Goal: Information Seeking & Learning: Learn about a topic

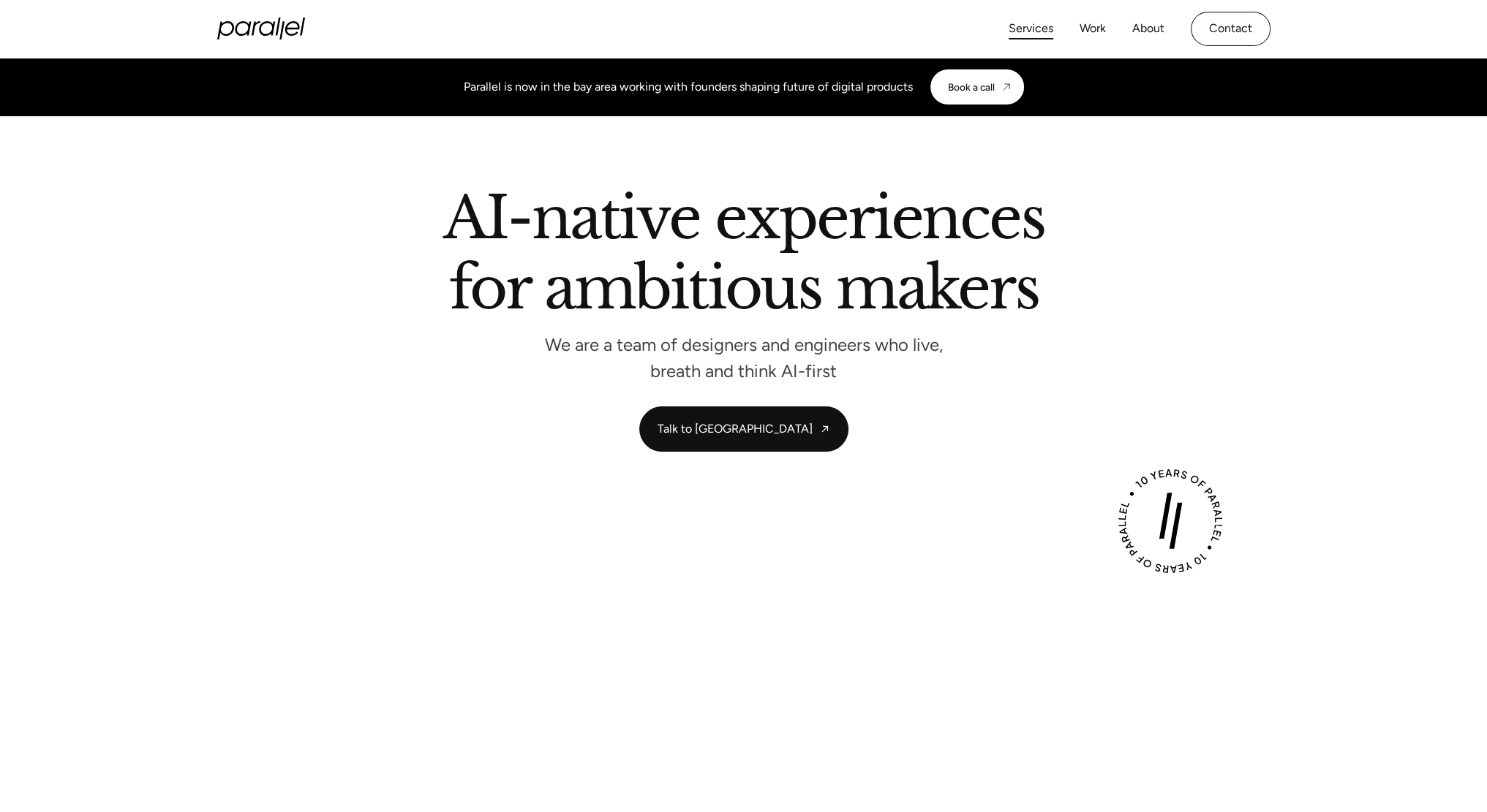
click at [1044, 36] on link "Services" at bounding box center [1030, 29] width 44 height 21
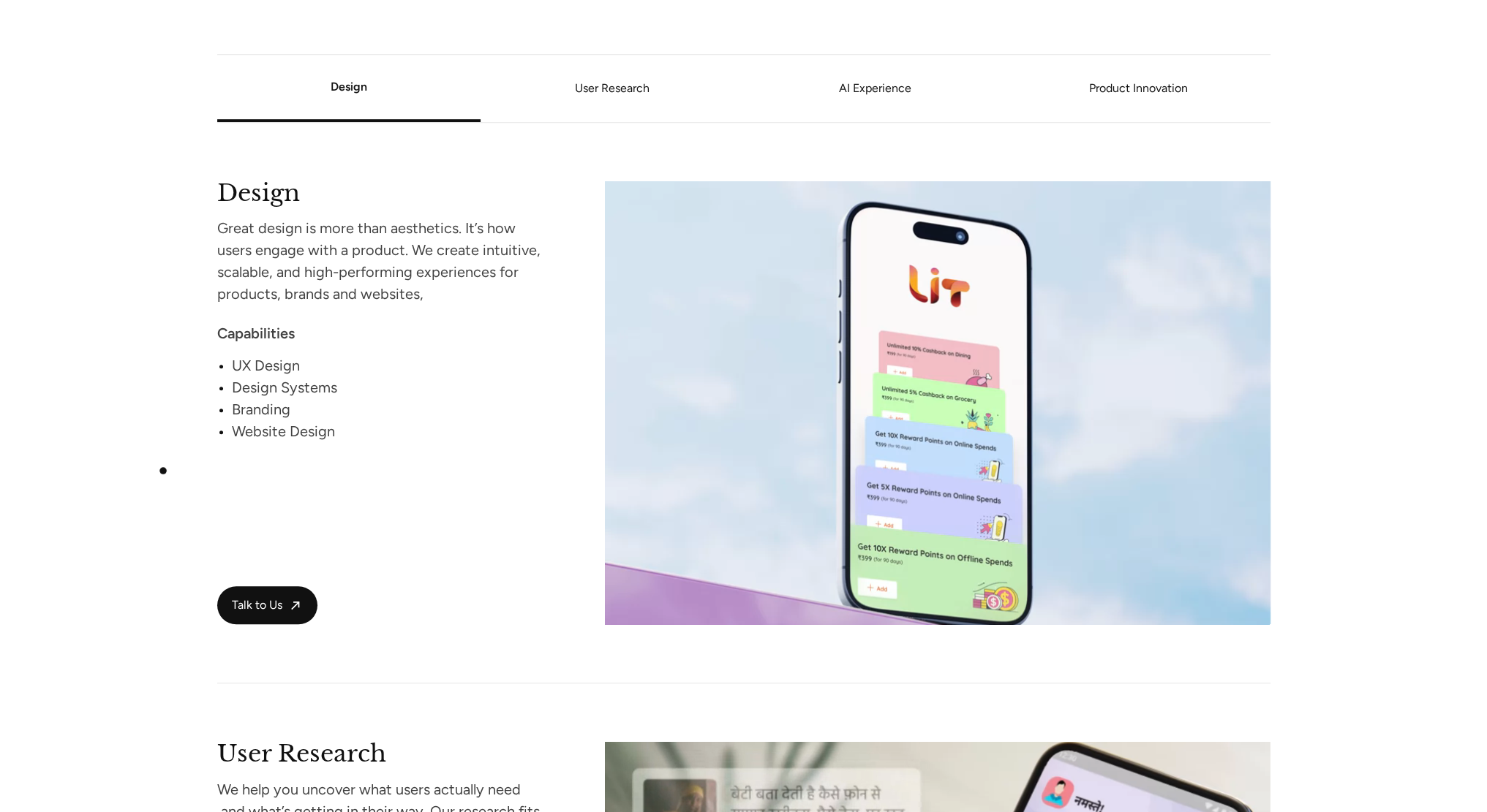
scroll to position [1298, 0]
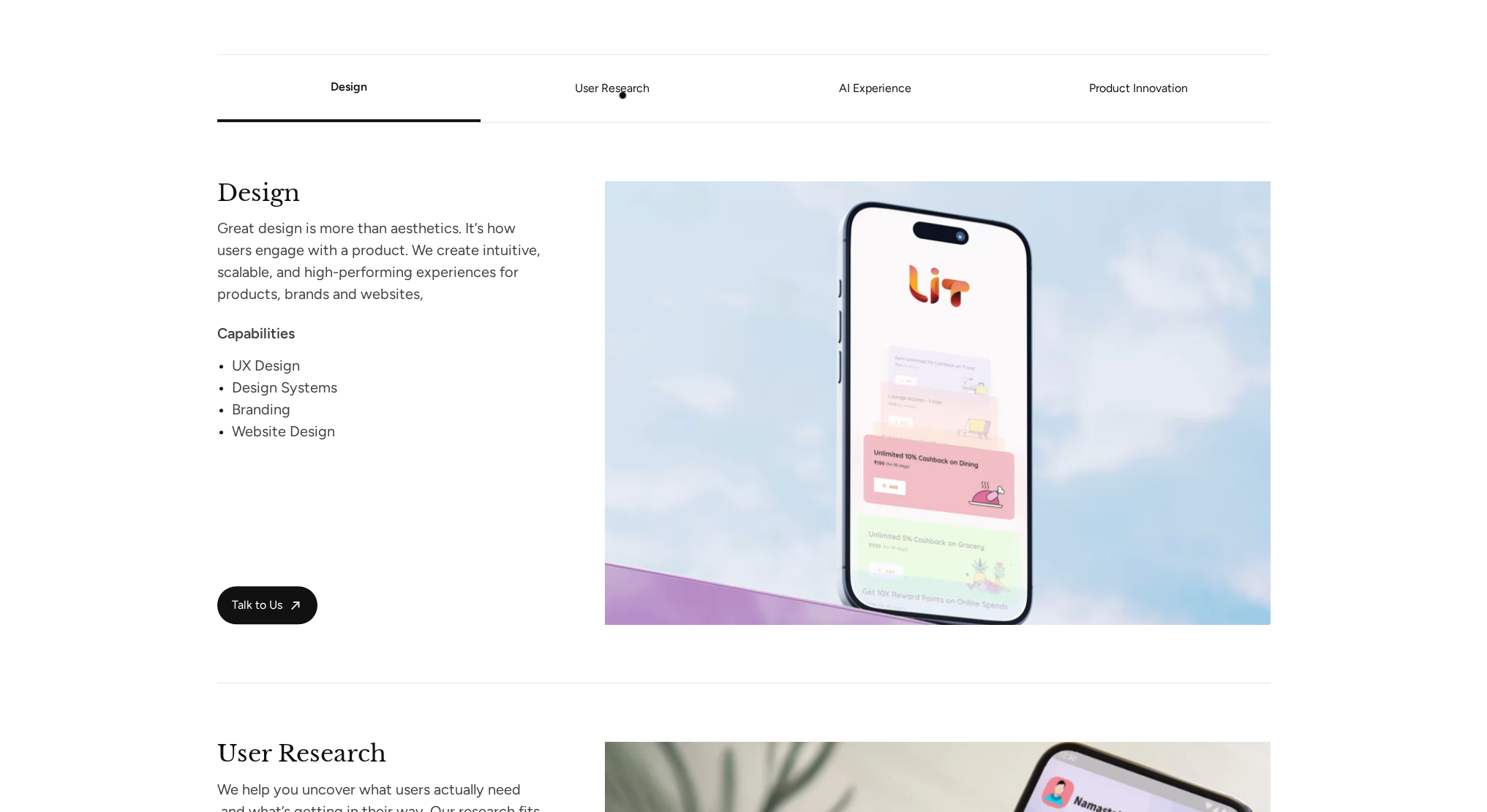
click at [621, 98] on li "User Research" at bounding box center [612, 89] width 263 height 56
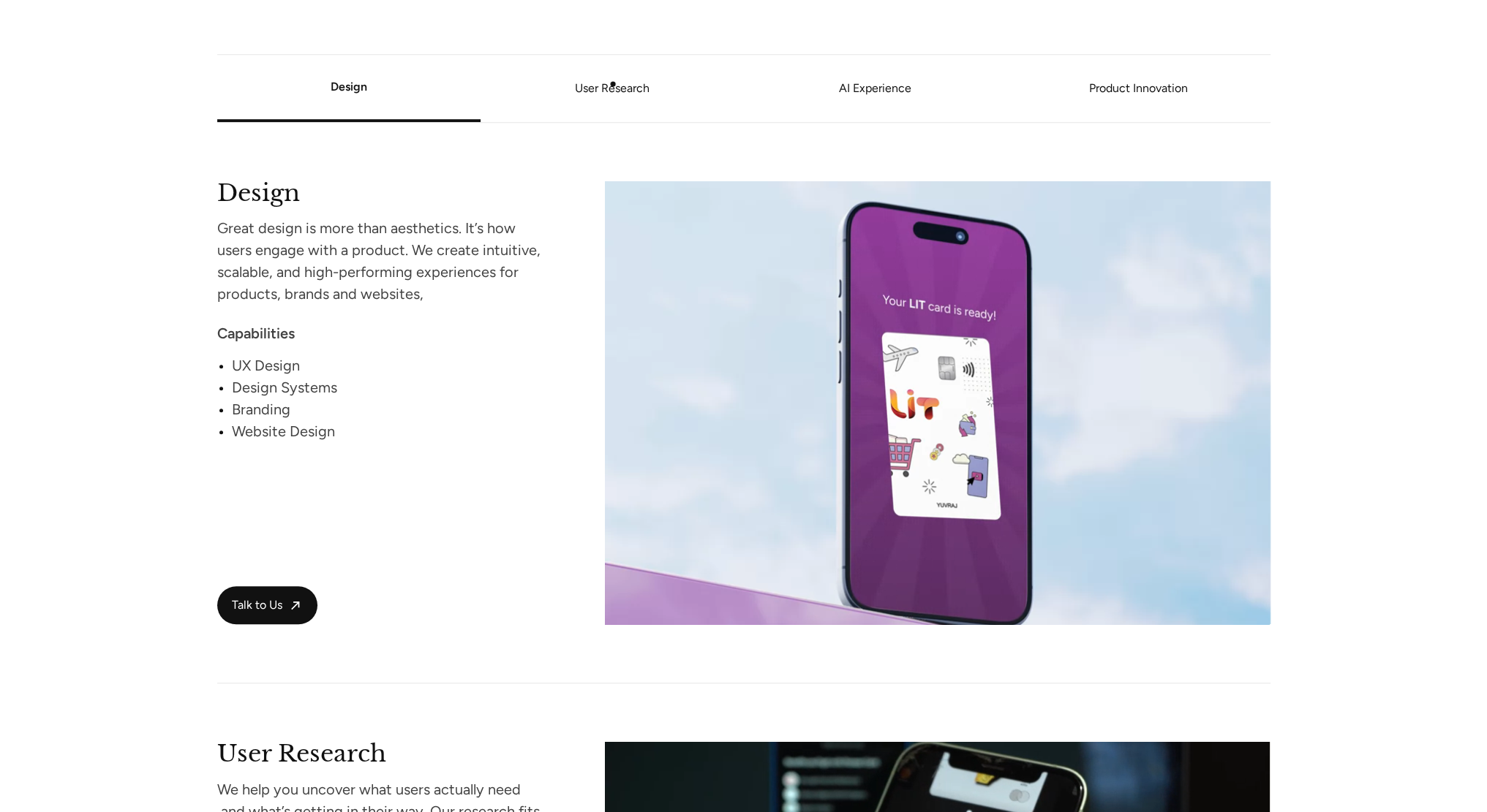
click at [613, 84] on link "User Research" at bounding box center [612, 89] width 263 height 9
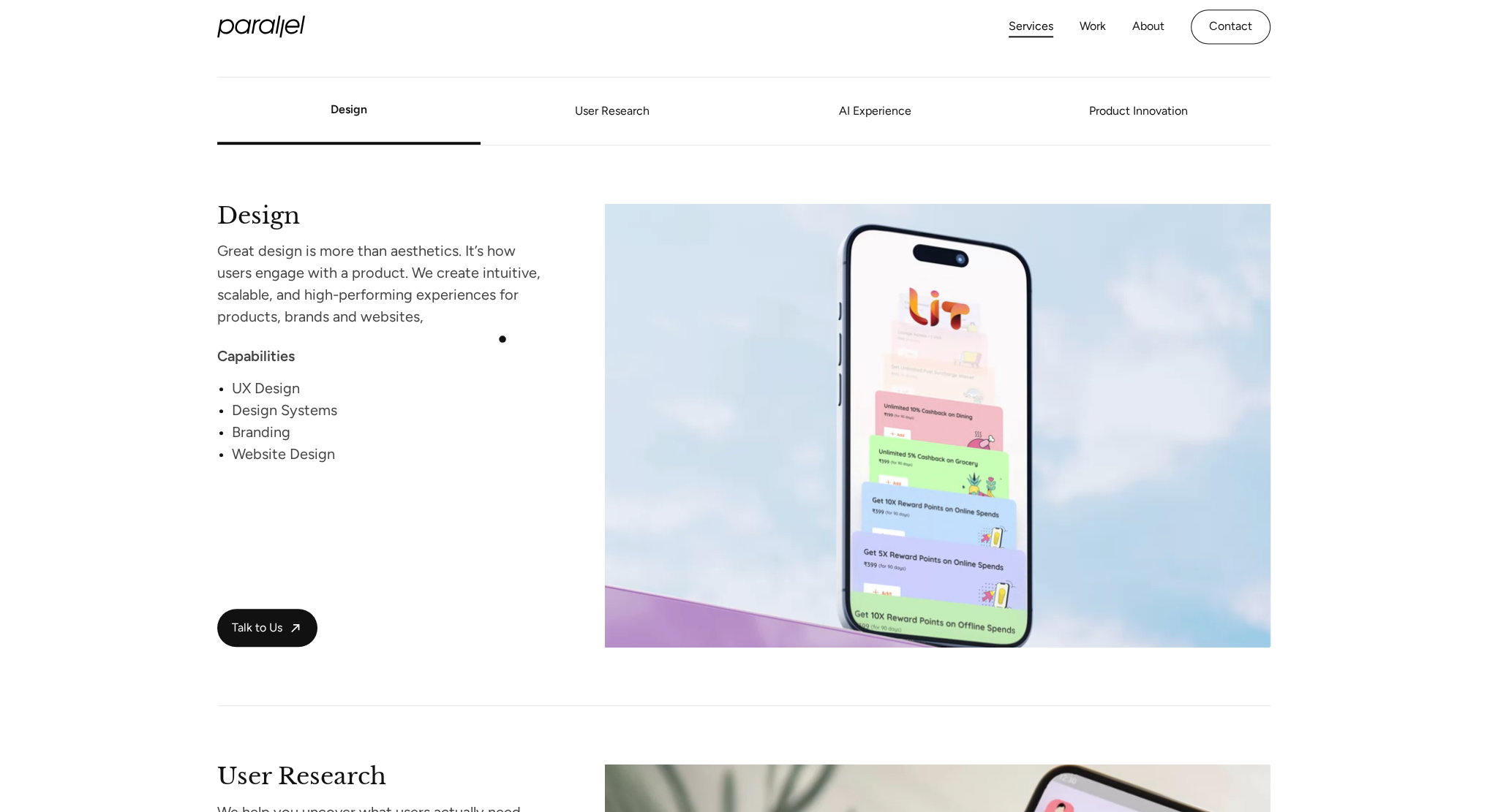
scroll to position [1275, 0]
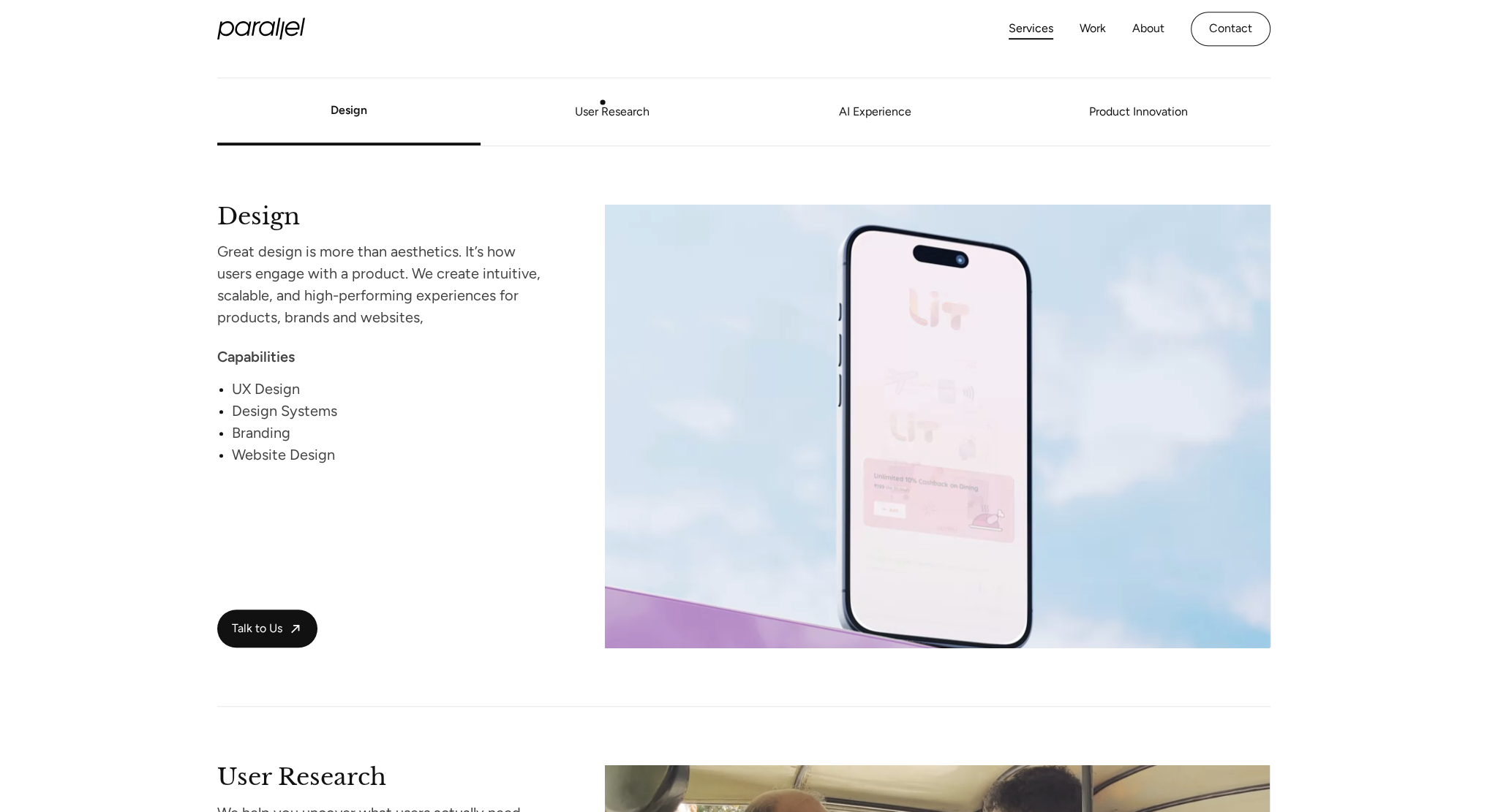
click at [602, 108] on link "User Research" at bounding box center [612, 112] width 263 height 9
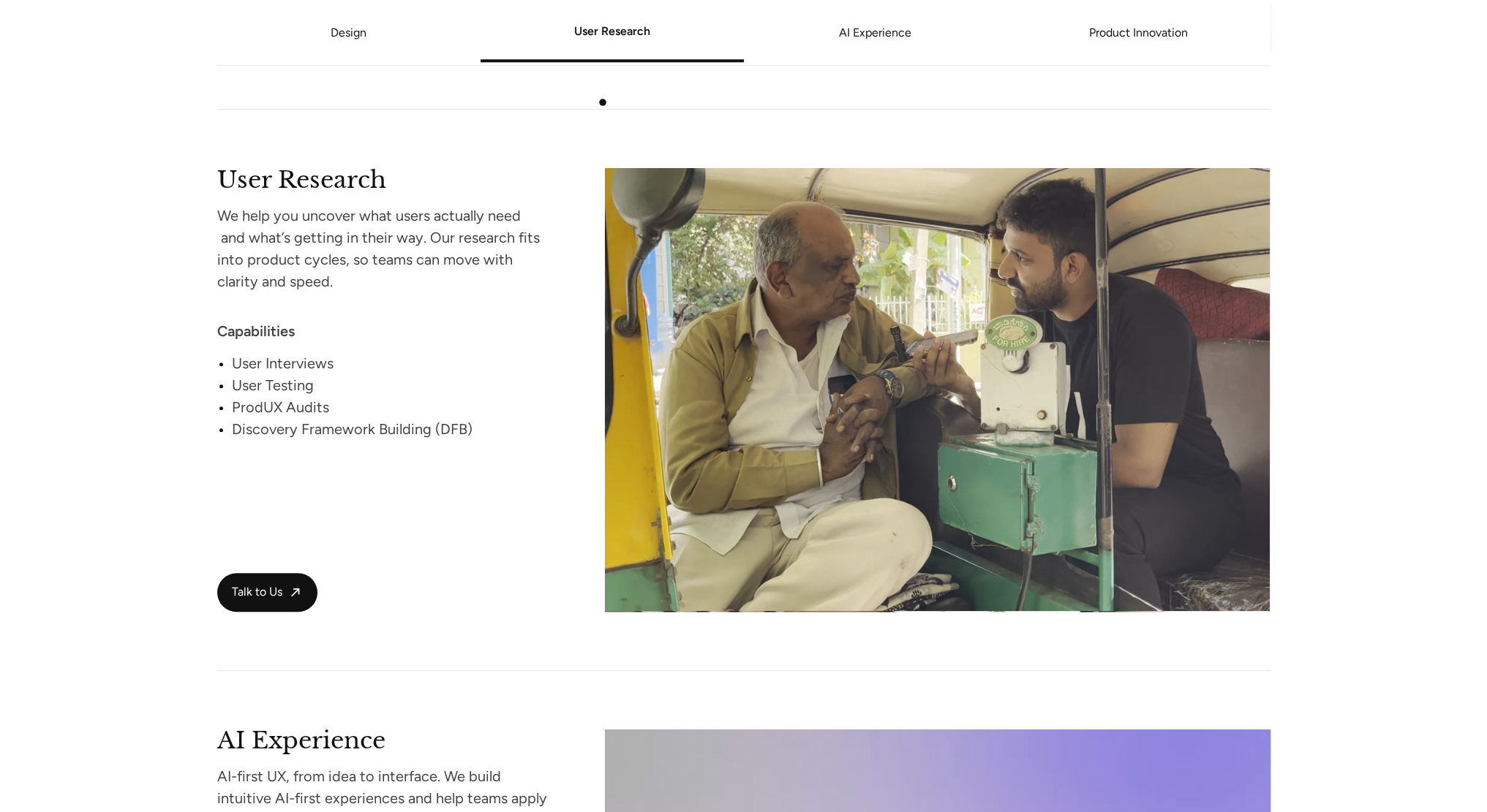
scroll to position [1880, 0]
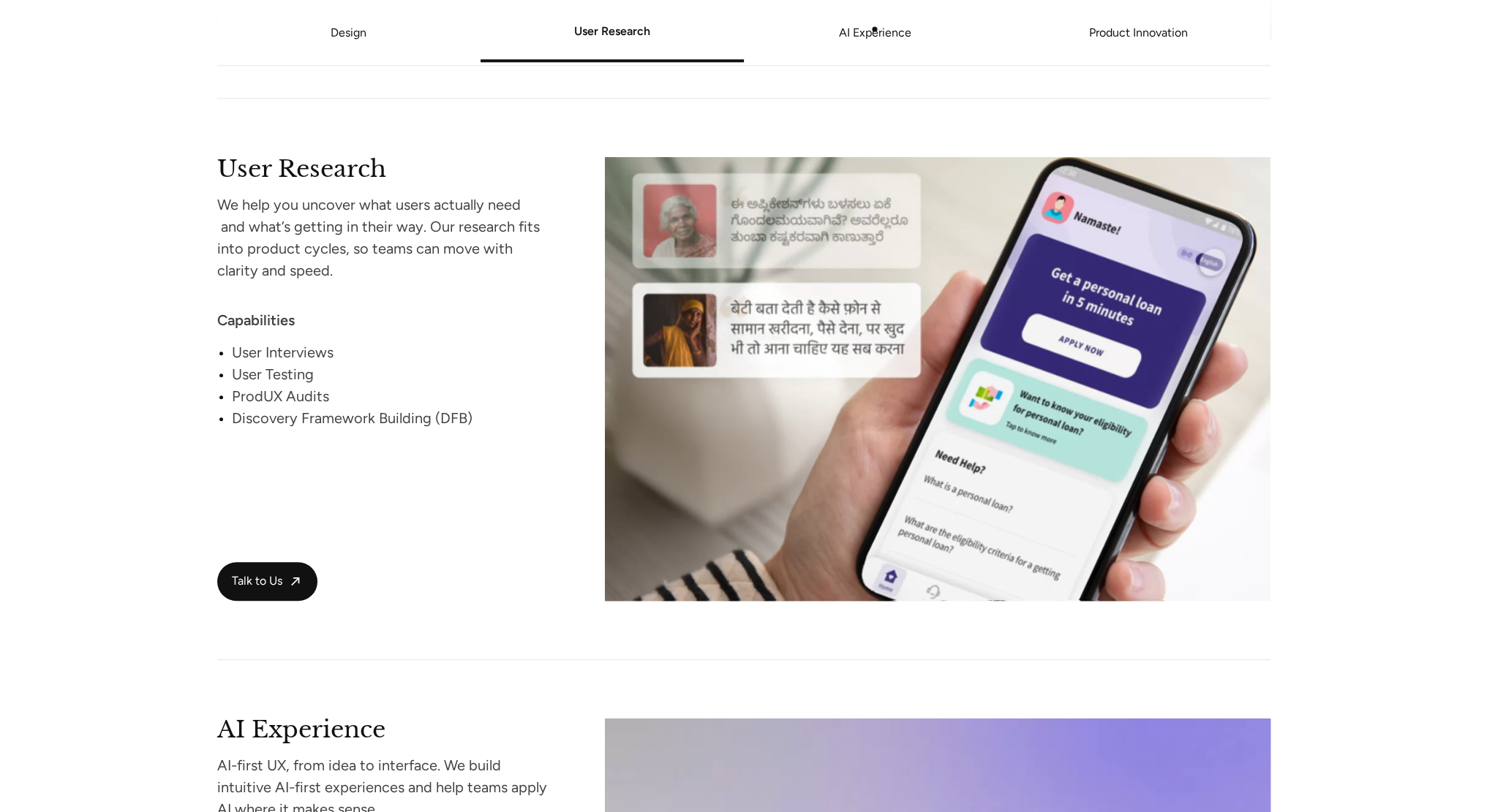
click at [875, 29] on link "AI Experience" at bounding box center [876, 33] width 263 height 9
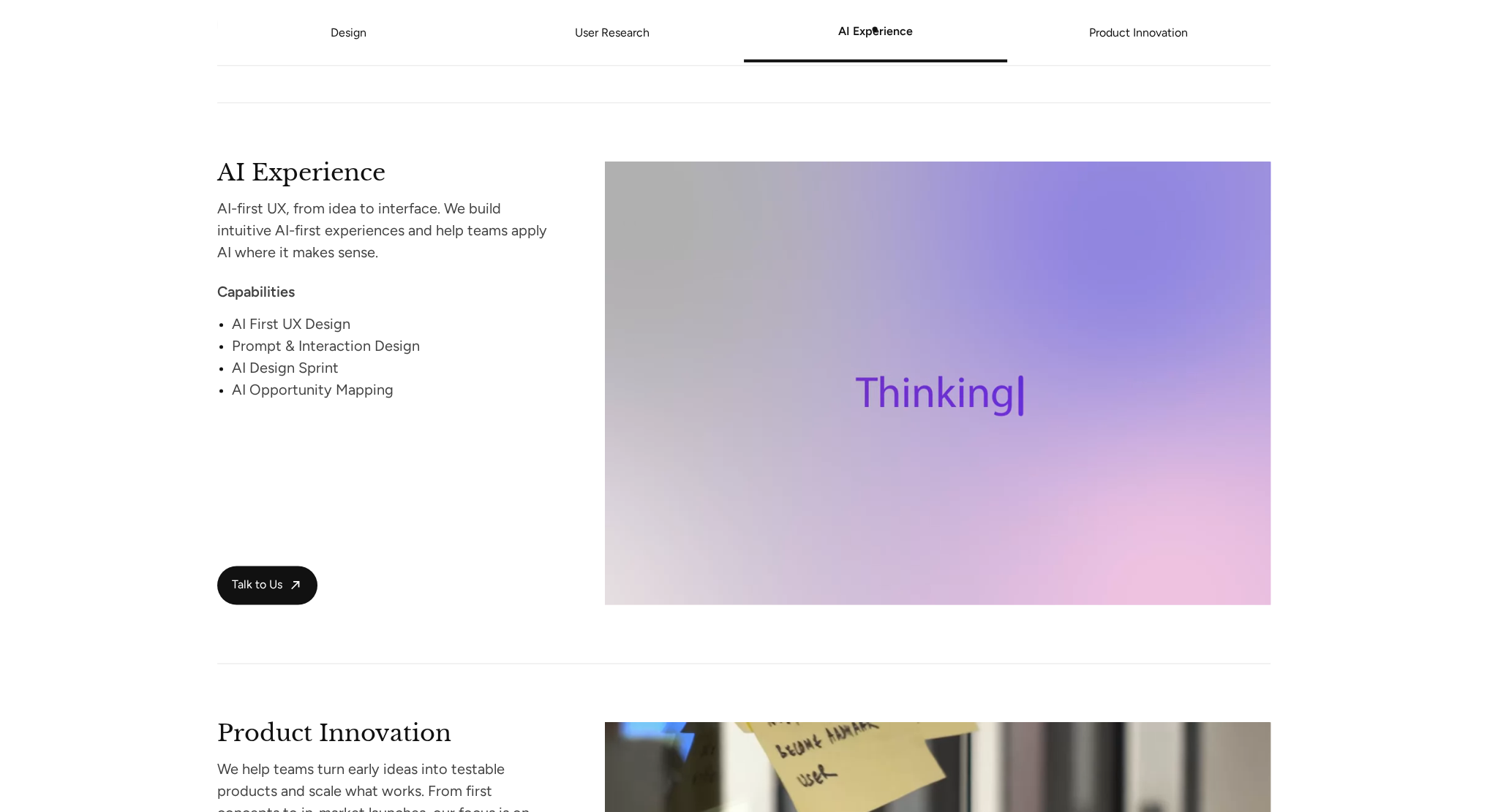
scroll to position [2438, 0]
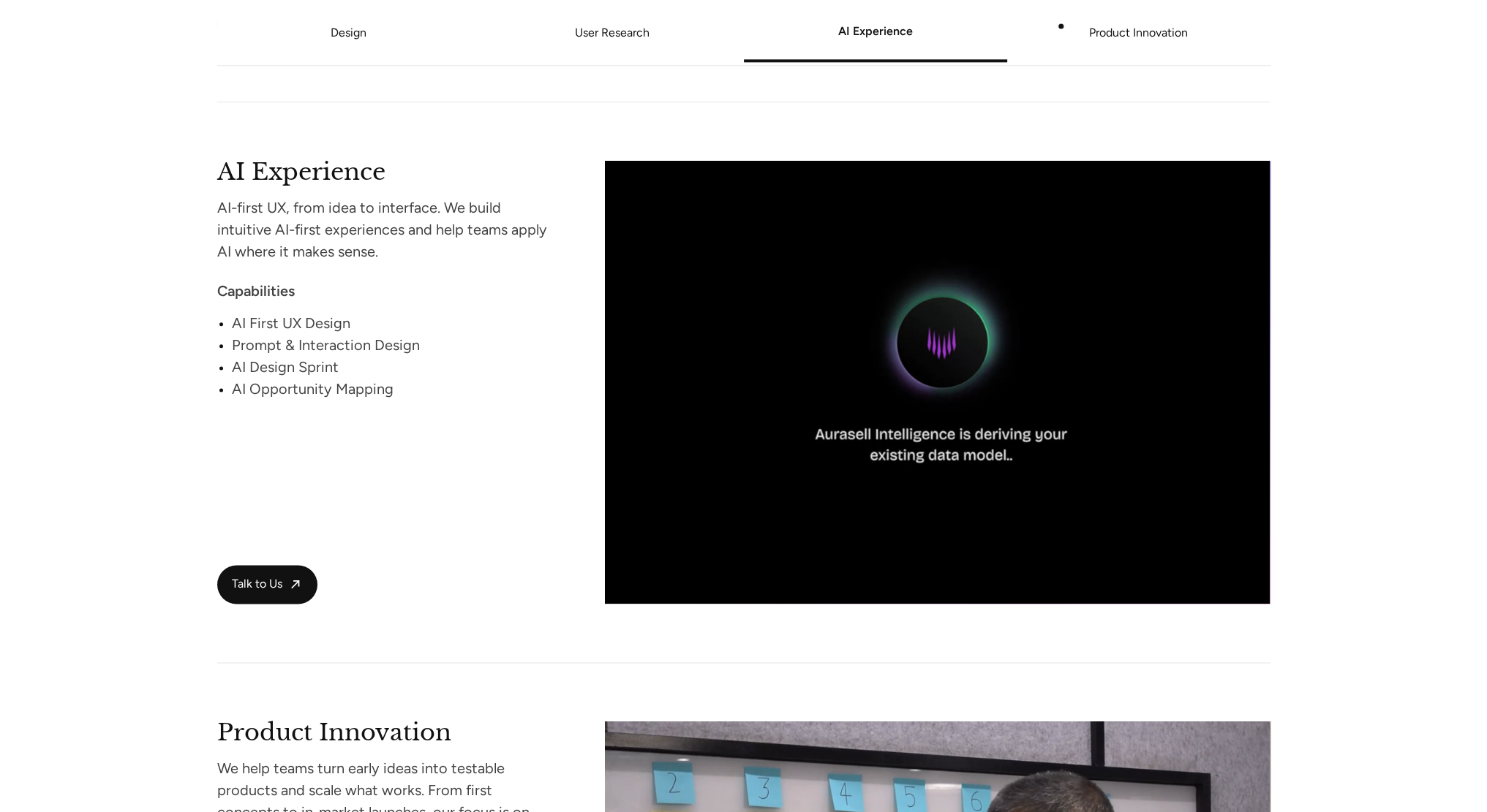
click at [1061, 29] on link "Product Innovation" at bounding box center [1139, 33] width 263 height 9
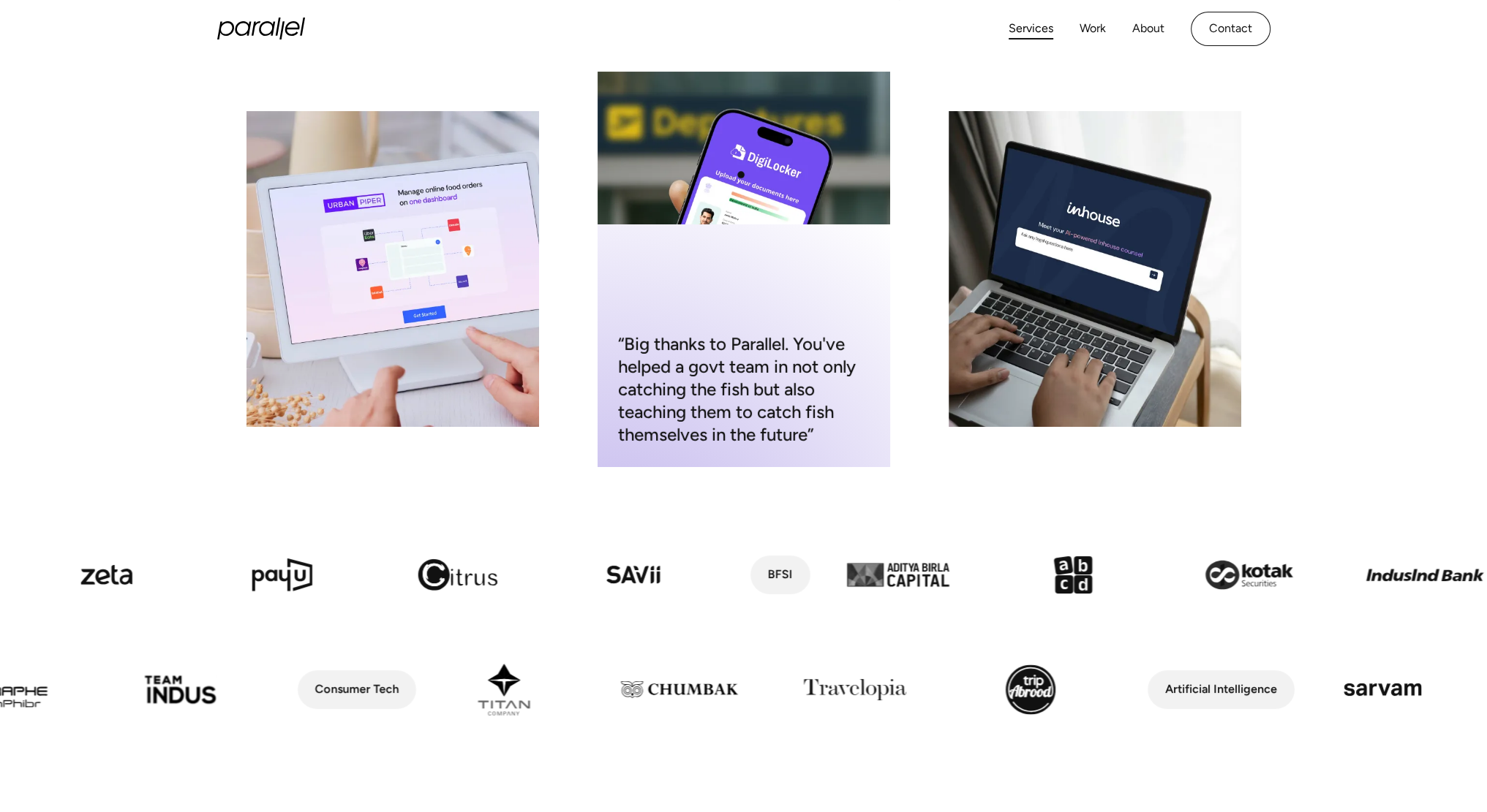
scroll to position [0, 0]
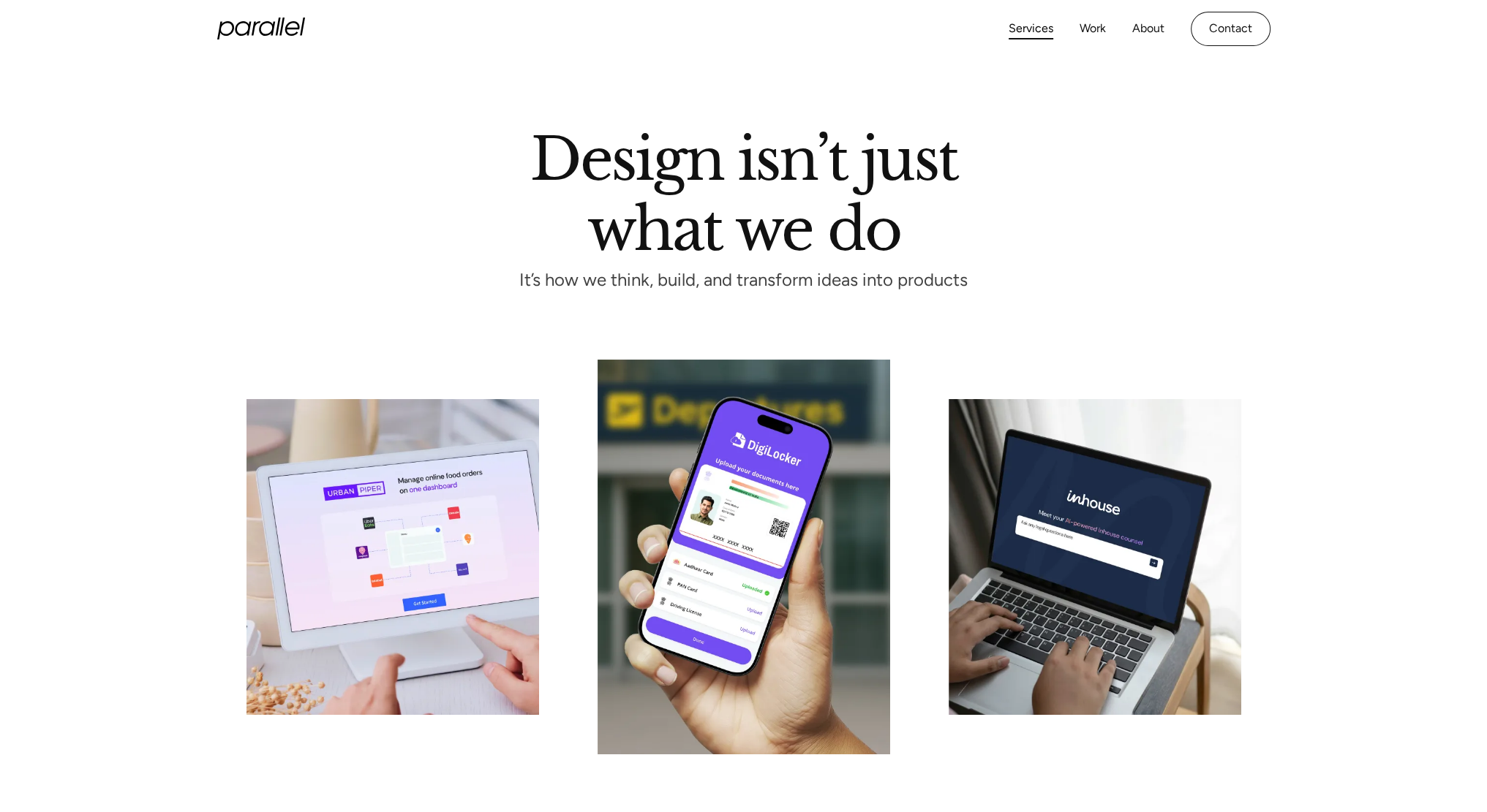
click at [284, 21] on icon "home" at bounding box center [261, 28] width 88 height 22
